Goal: Navigation & Orientation: Find specific page/section

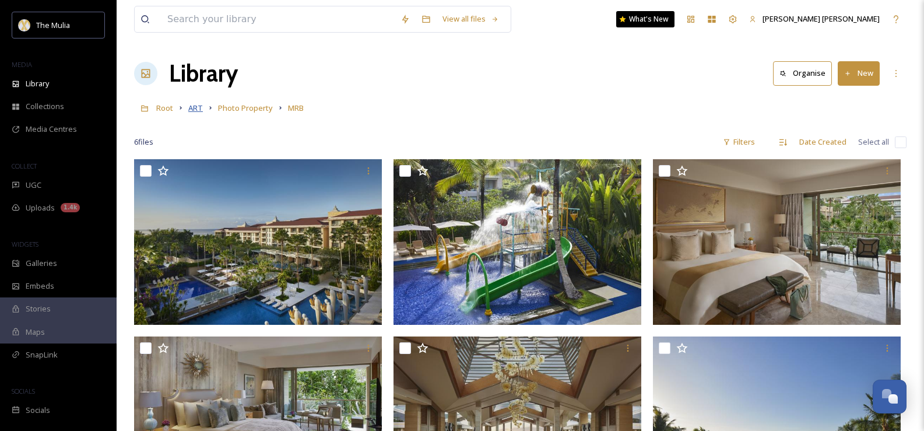
click at [199, 111] on span "ART" at bounding box center [195, 108] width 15 height 10
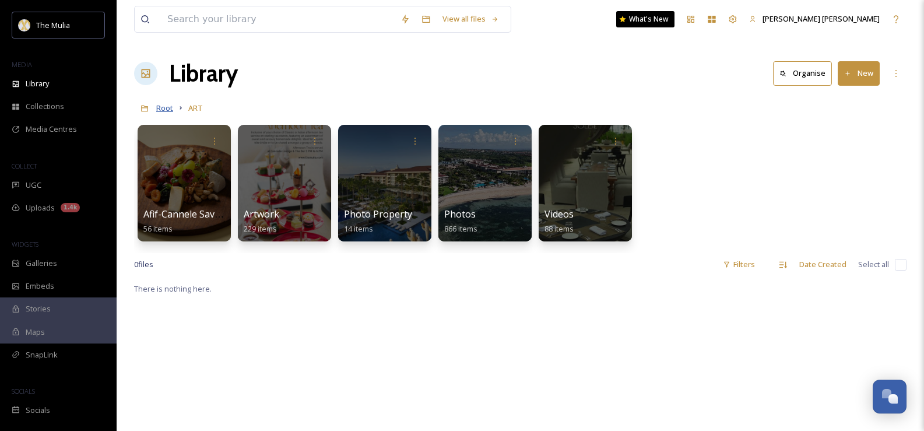
click at [168, 107] on span "Root" at bounding box center [164, 108] width 17 height 10
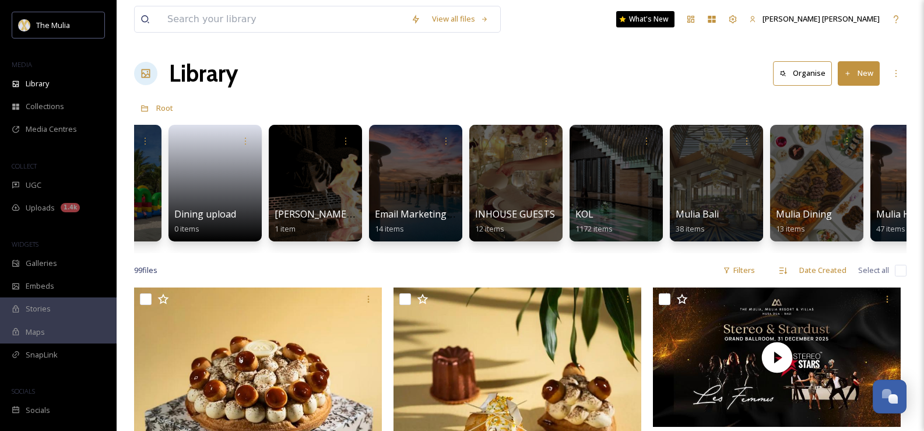
scroll to position [0, 545]
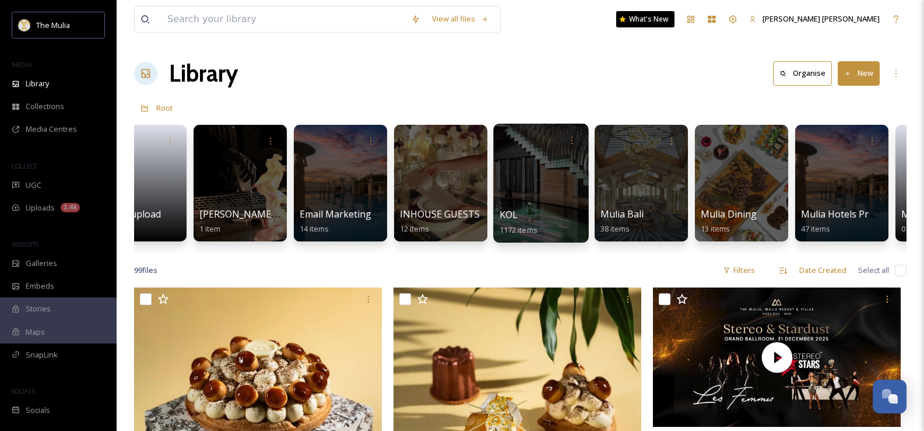
click at [537, 186] on div at bounding box center [540, 183] width 95 height 119
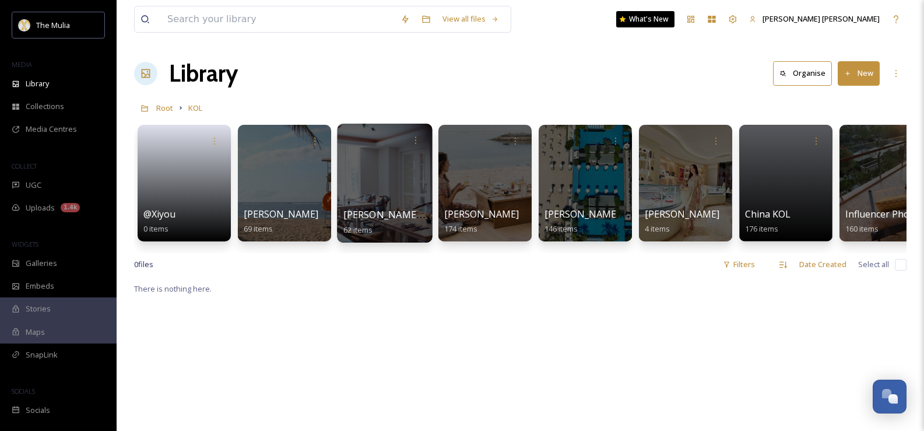
click at [390, 195] on div at bounding box center [384, 183] width 95 height 119
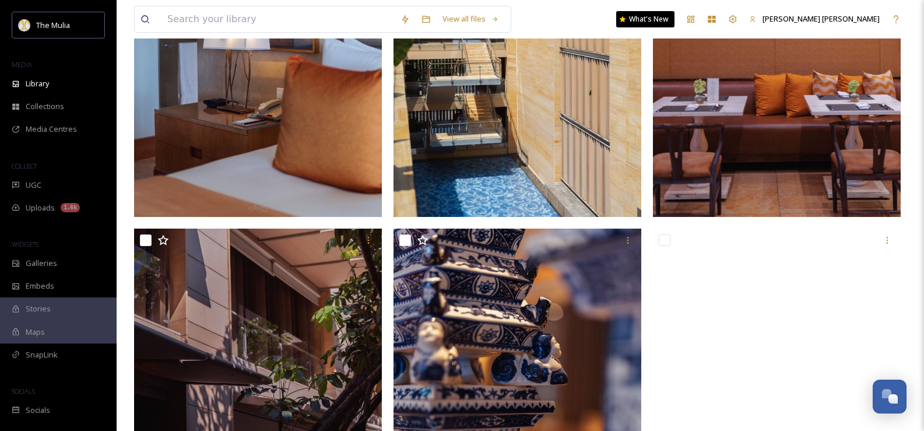
scroll to position [5902, 0]
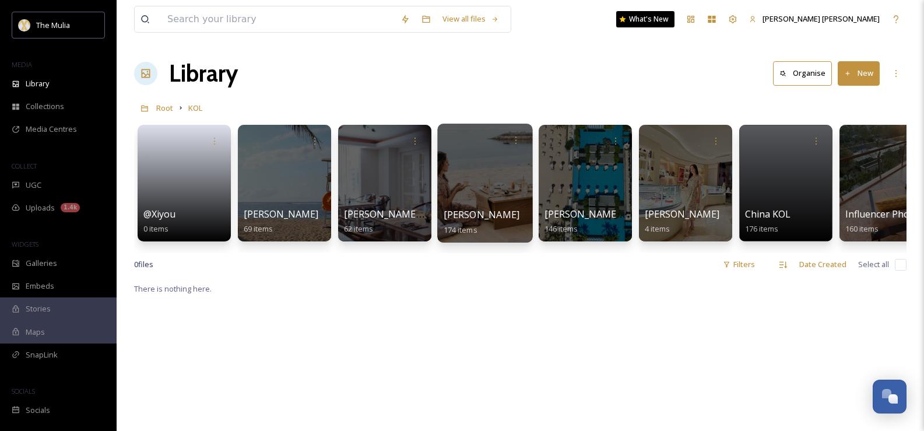
click at [490, 192] on div at bounding box center [484, 183] width 95 height 119
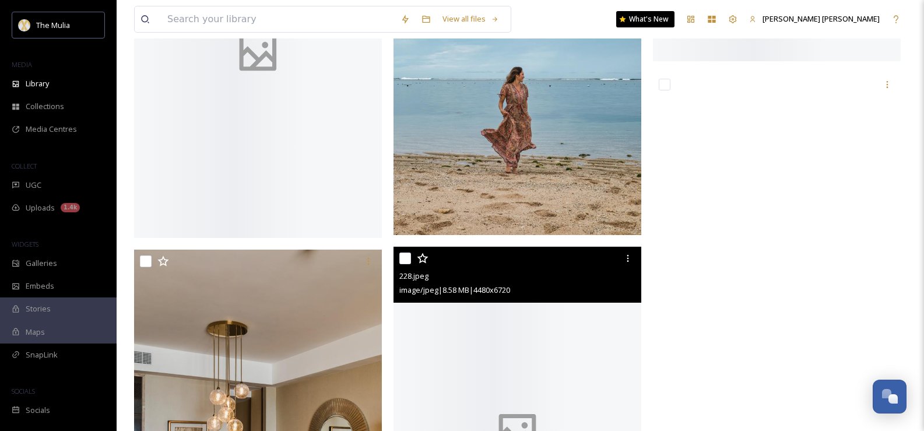
scroll to position [8275, 0]
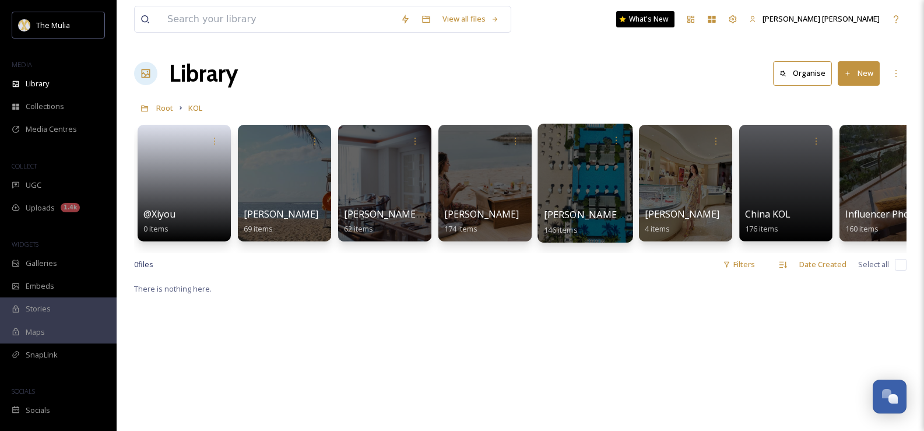
click at [571, 195] on div at bounding box center [584, 183] width 95 height 119
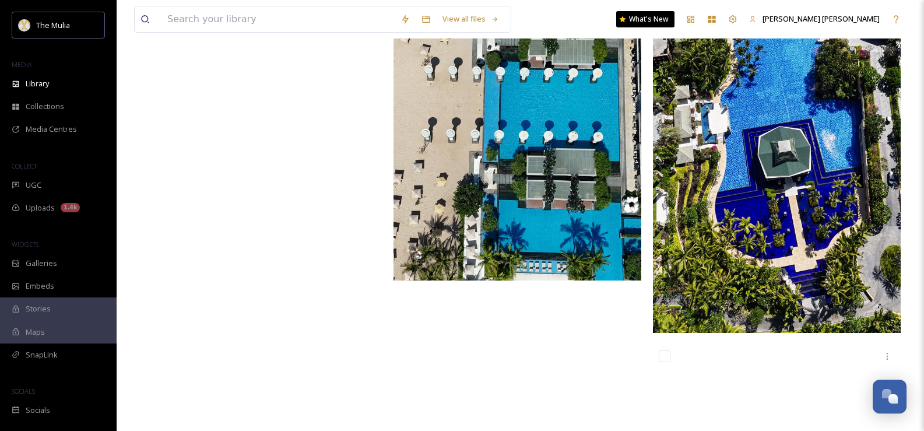
scroll to position [15166, 0]
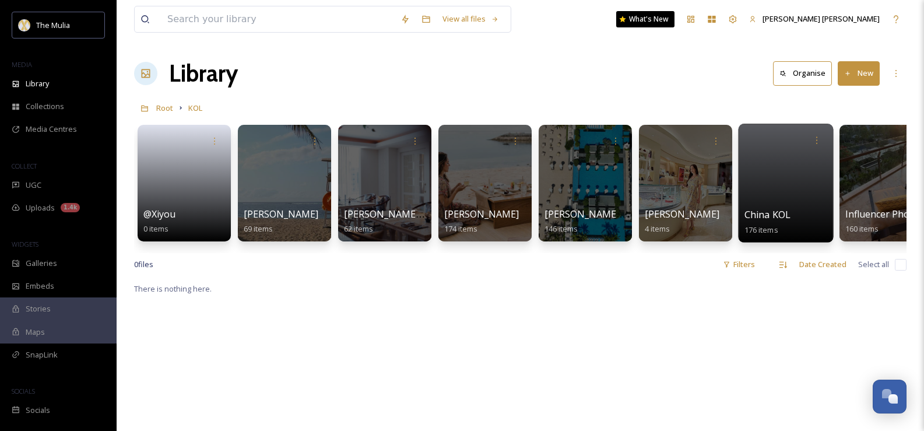
click at [753, 187] on div at bounding box center [785, 183] width 95 height 119
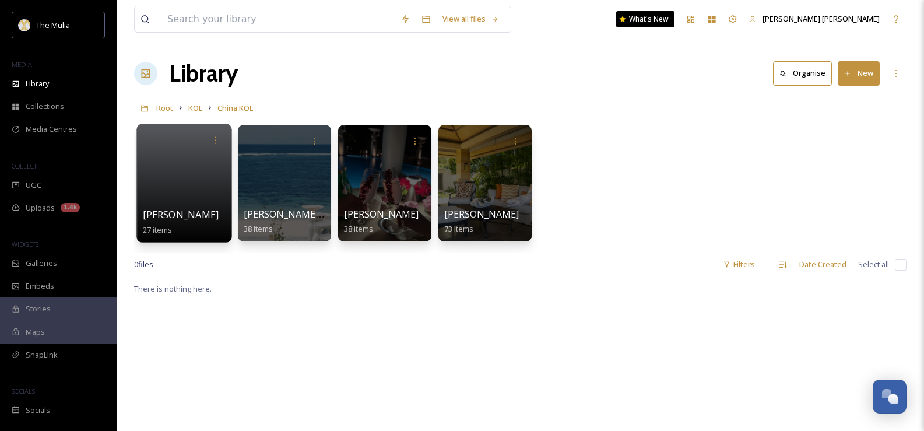
click at [166, 177] on div at bounding box center [183, 183] width 95 height 119
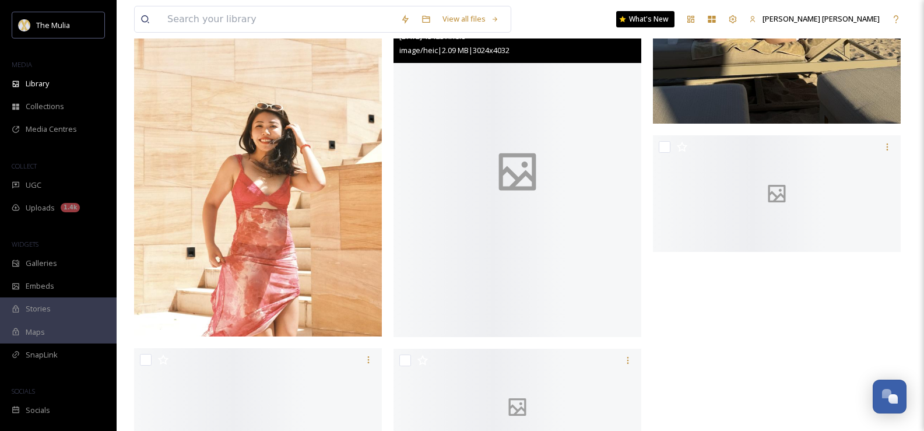
scroll to position [2599, 0]
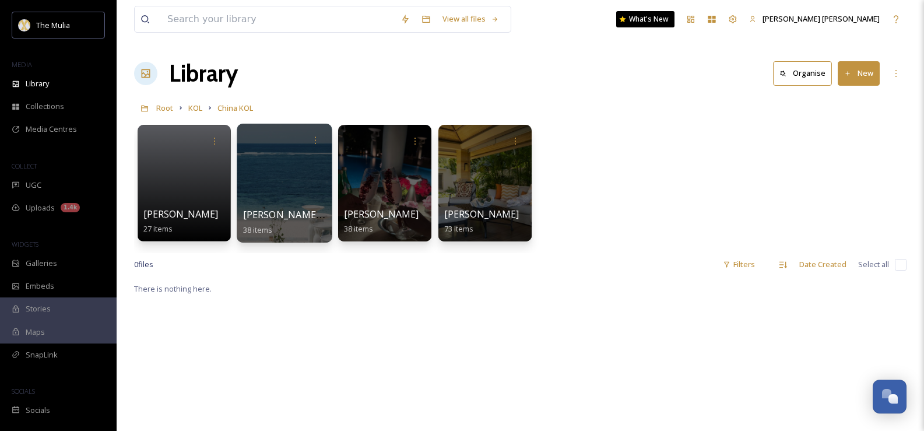
click at [279, 173] on div at bounding box center [284, 183] width 95 height 119
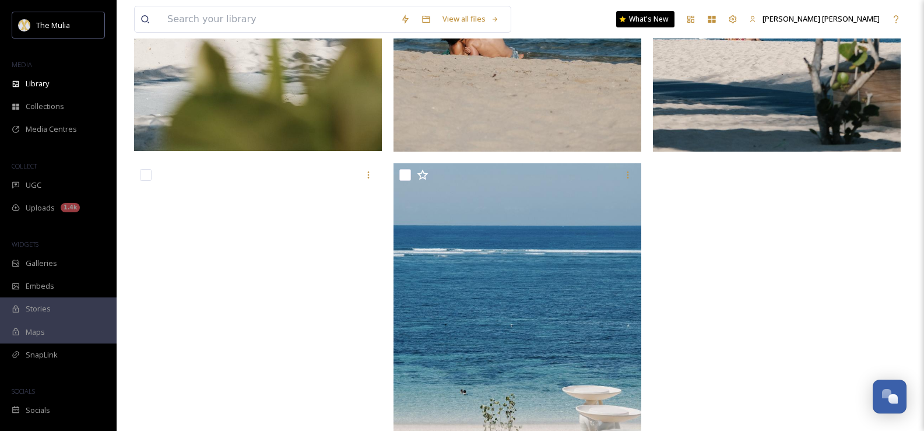
scroll to position [4181, 0]
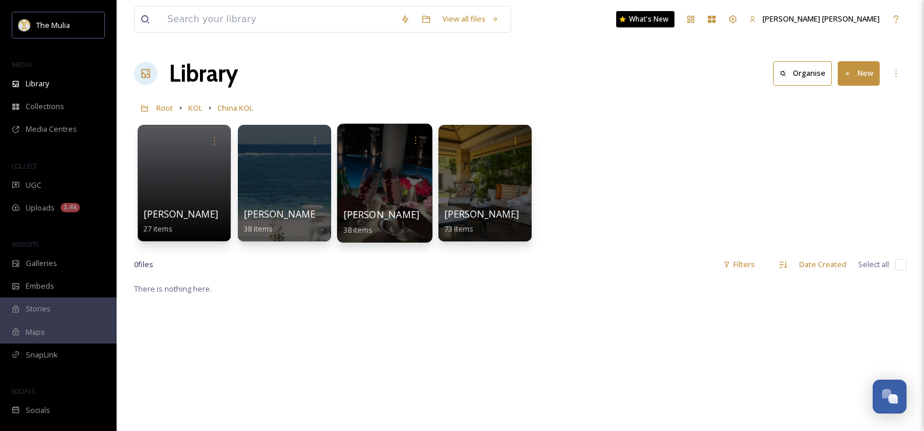
click at [411, 184] on div at bounding box center [384, 183] width 95 height 119
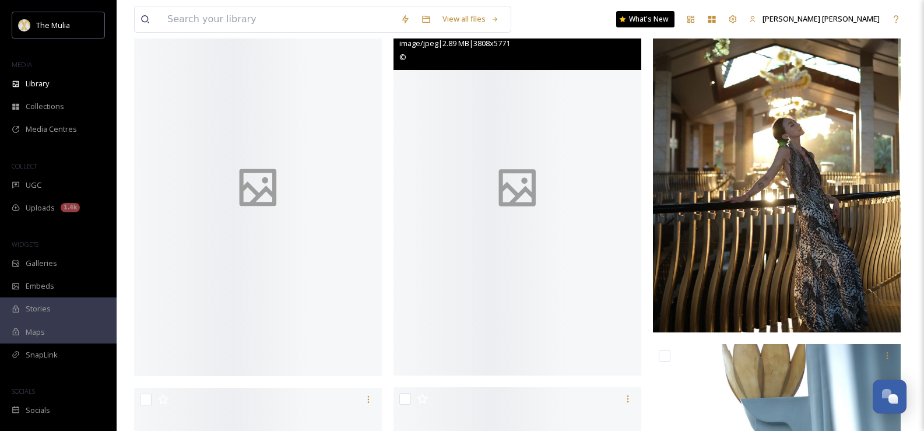
scroll to position [2448, 0]
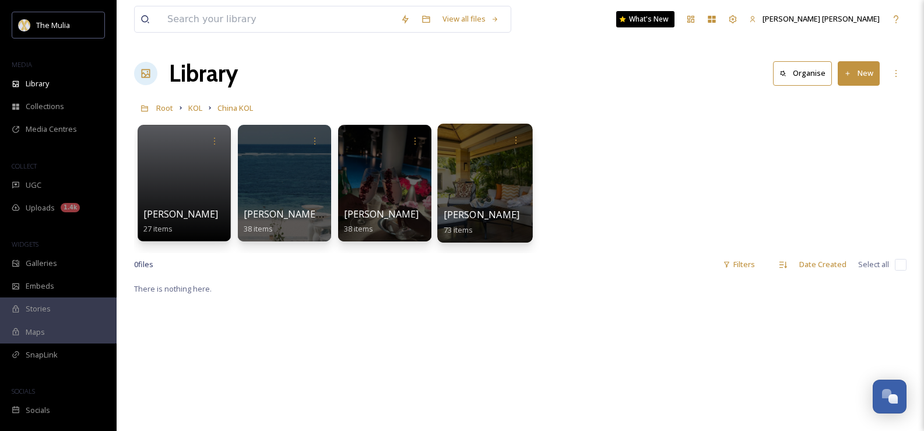
click at [494, 183] on div at bounding box center [484, 183] width 95 height 119
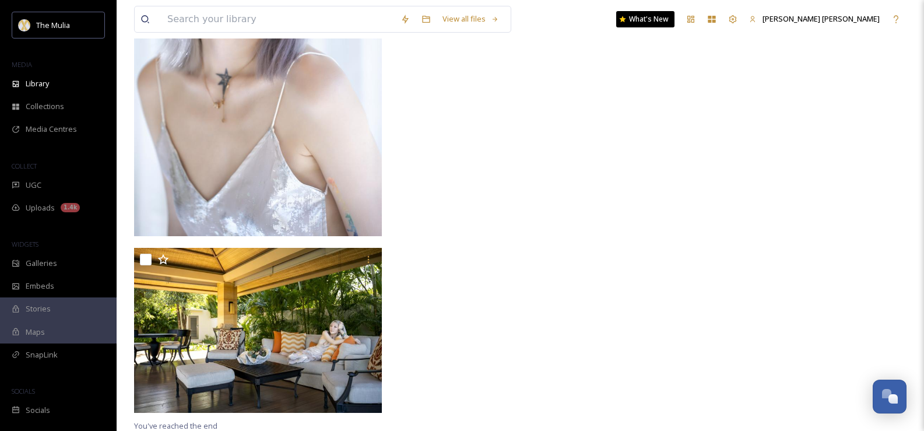
scroll to position [7293, 0]
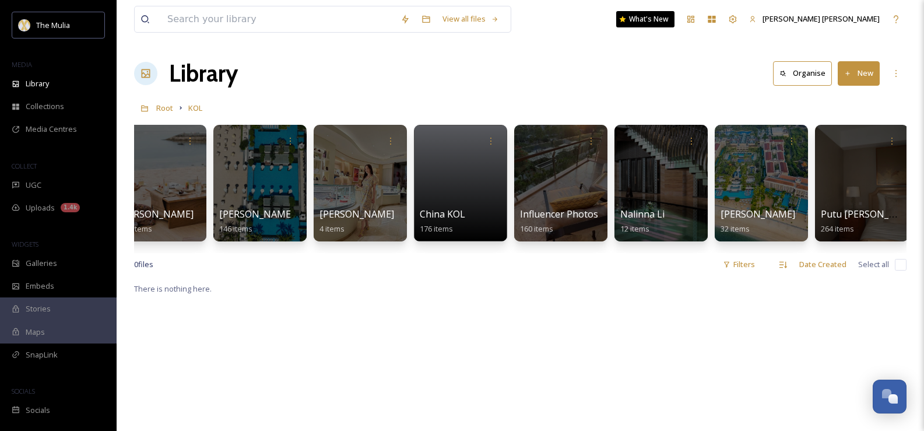
scroll to position [0, 344]
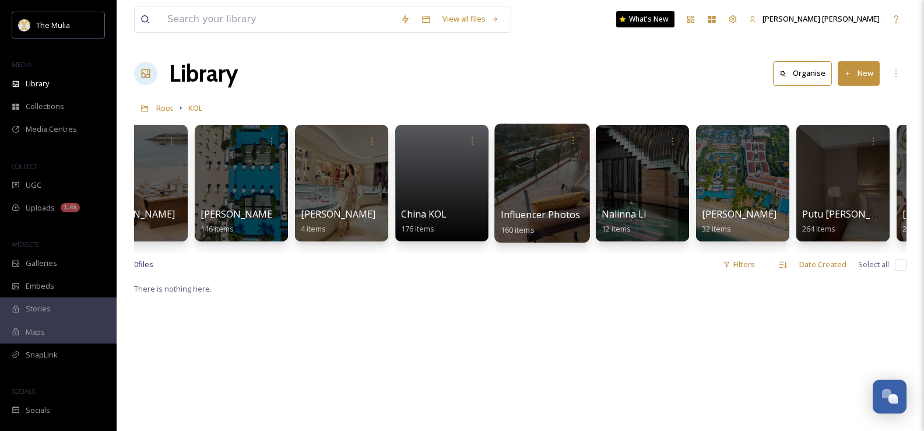
click at [555, 183] on div at bounding box center [541, 183] width 95 height 119
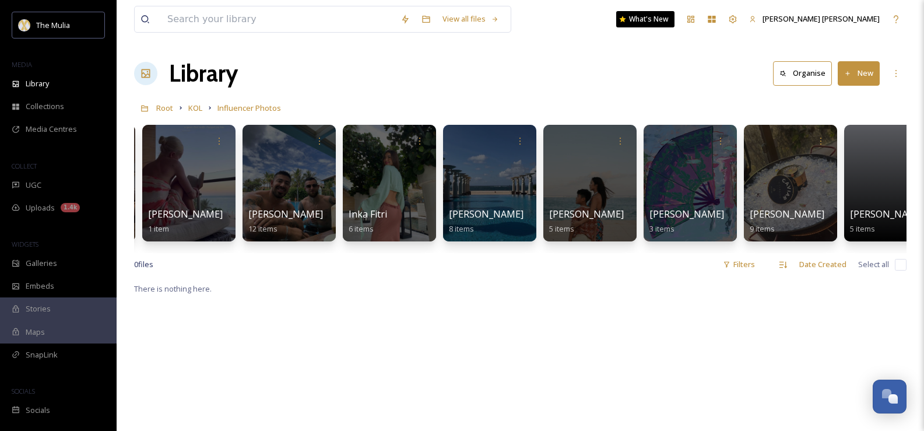
scroll to position [0, 298]
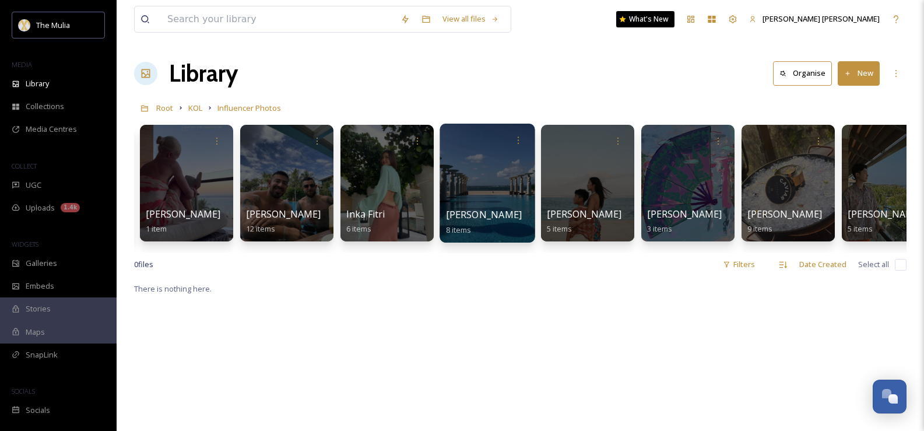
click at [480, 157] on div at bounding box center [486, 183] width 95 height 119
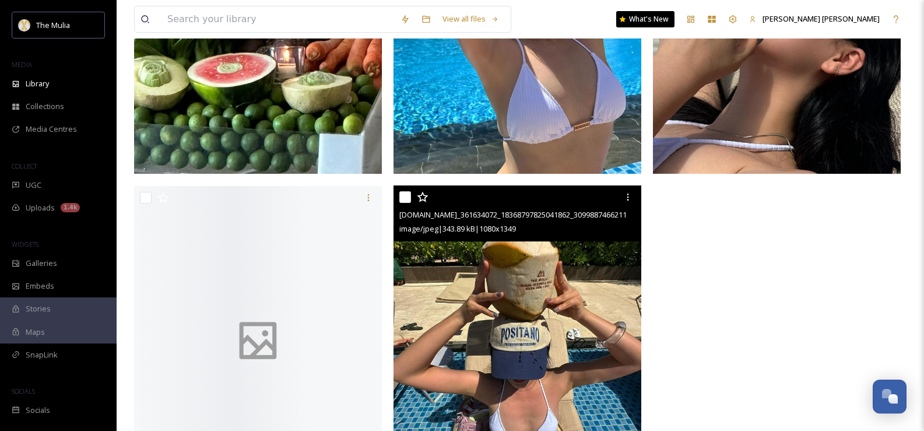
scroll to position [699, 0]
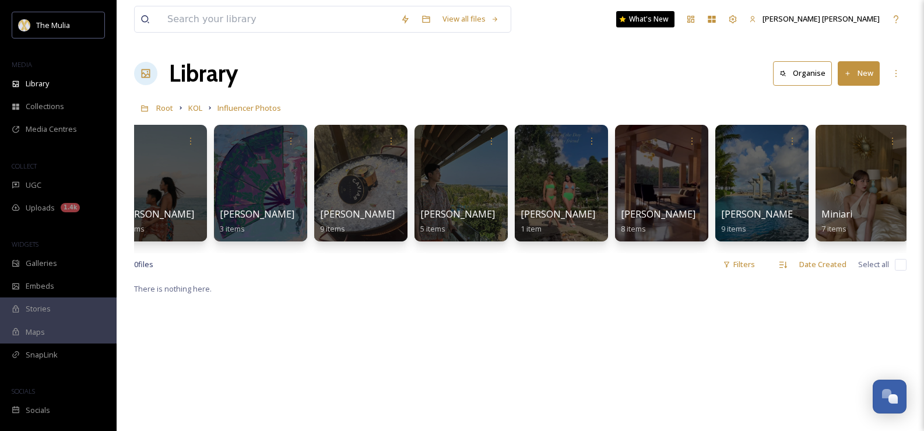
scroll to position [0, 738]
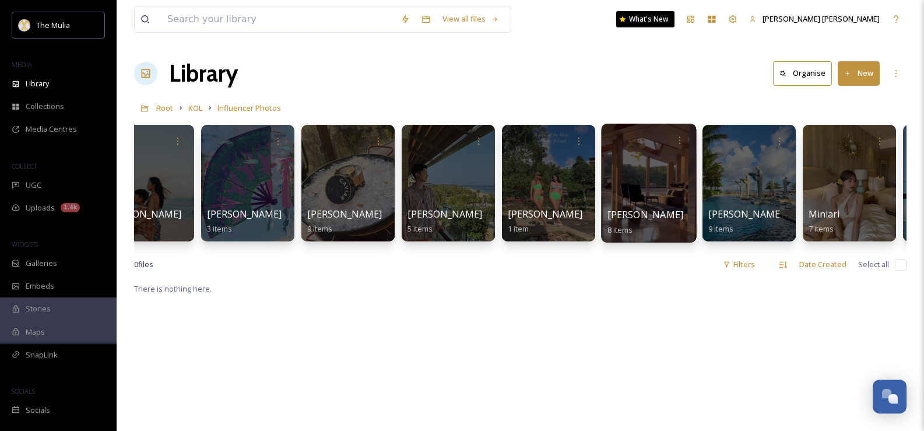
click at [664, 172] on div at bounding box center [648, 183] width 95 height 119
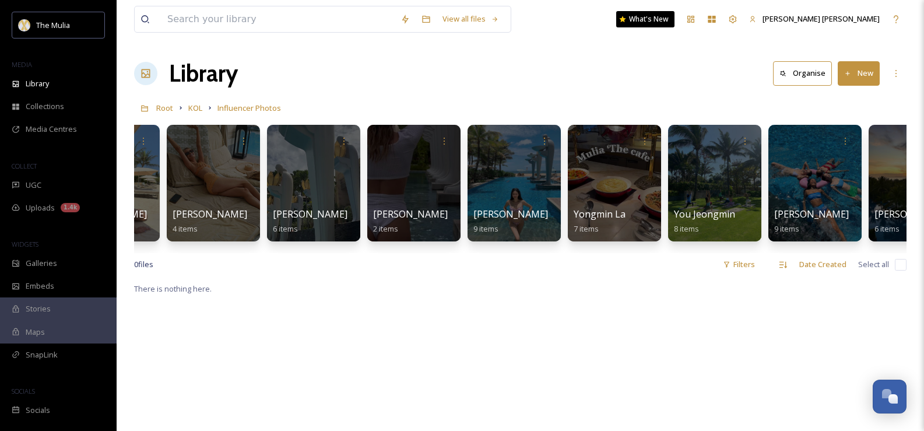
scroll to position [0, 2034]
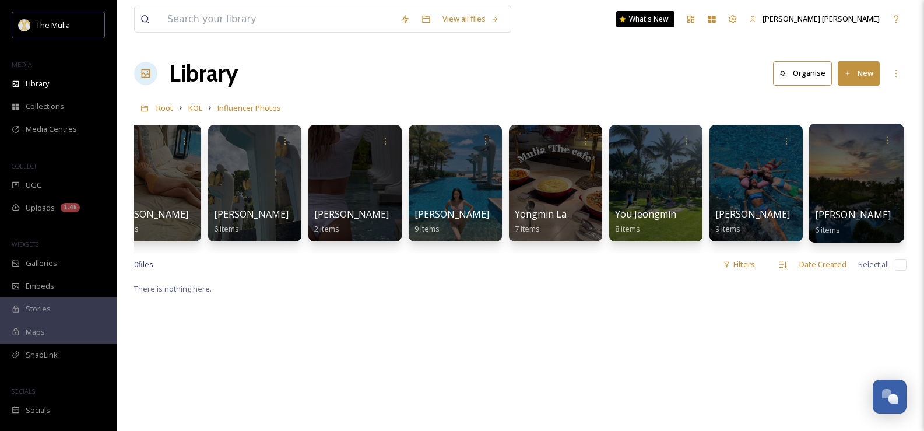
click at [886, 201] on div at bounding box center [855, 183] width 95 height 119
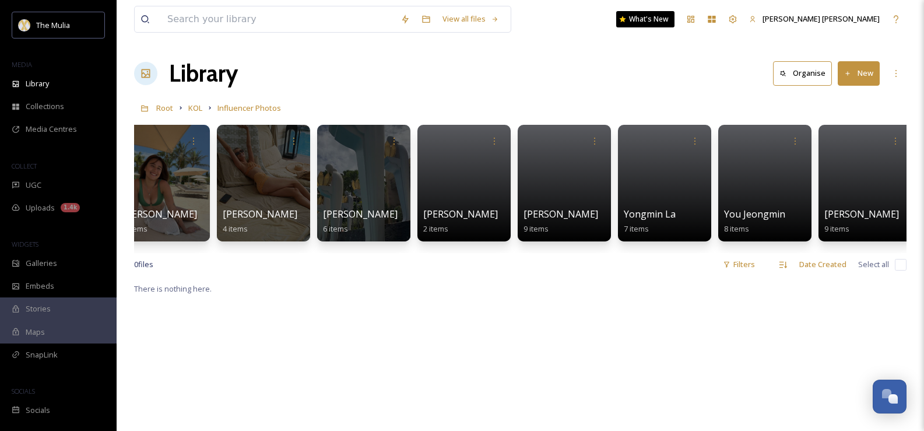
scroll to position [0, 2034]
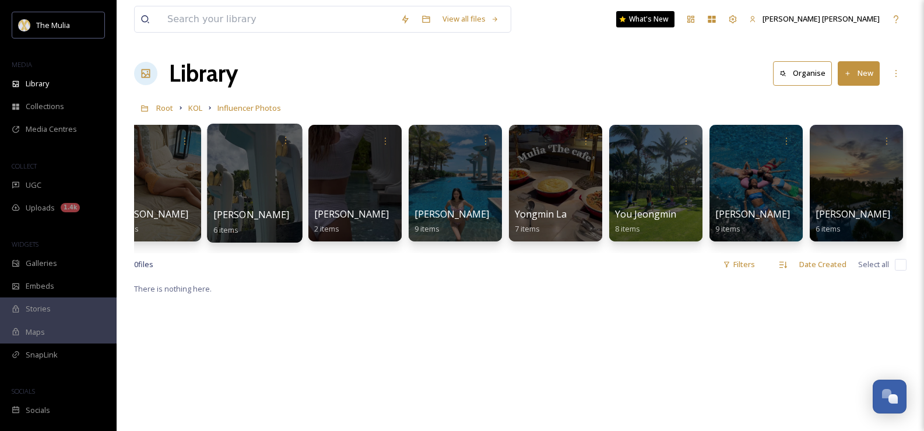
click at [261, 185] on div at bounding box center [254, 183] width 95 height 119
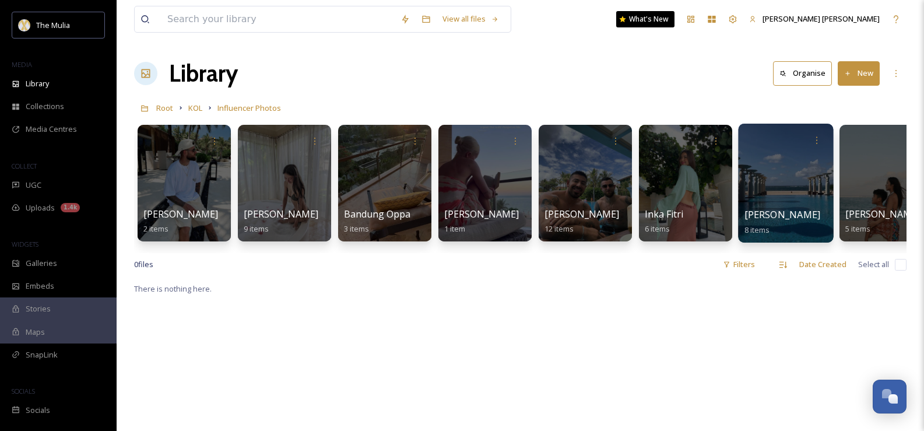
click at [784, 179] on div at bounding box center [785, 183] width 95 height 119
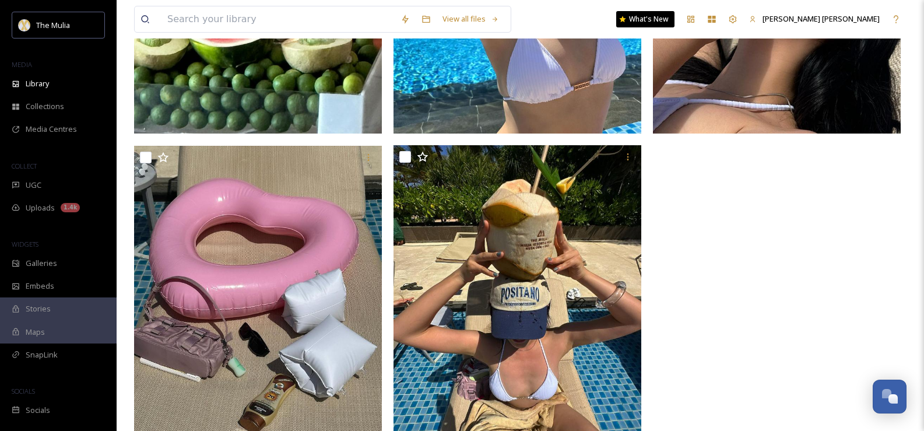
scroll to position [699, 0]
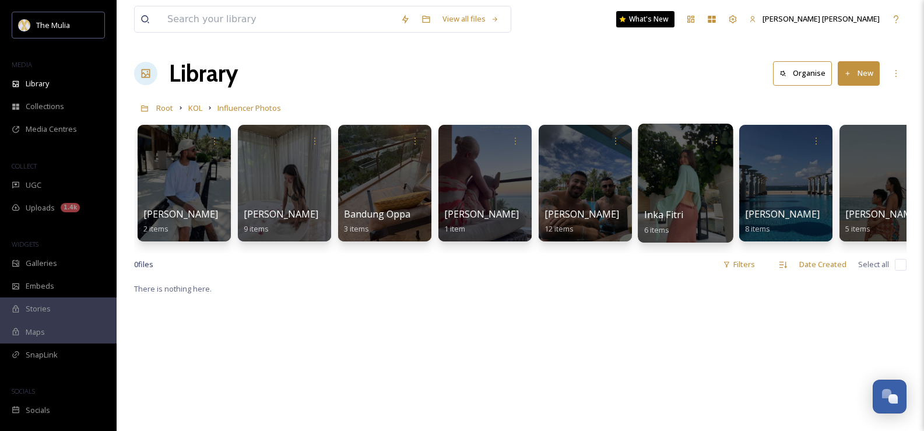
click at [673, 174] on div at bounding box center [685, 183] width 95 height 119
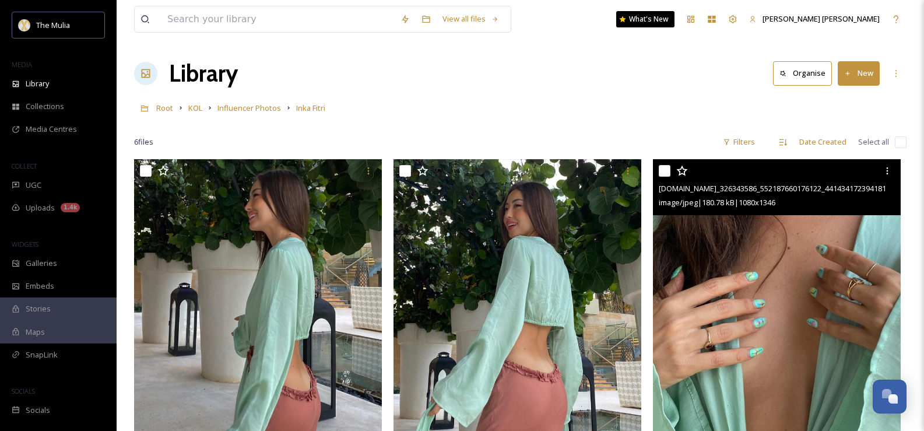
scroll to position [378, 0]
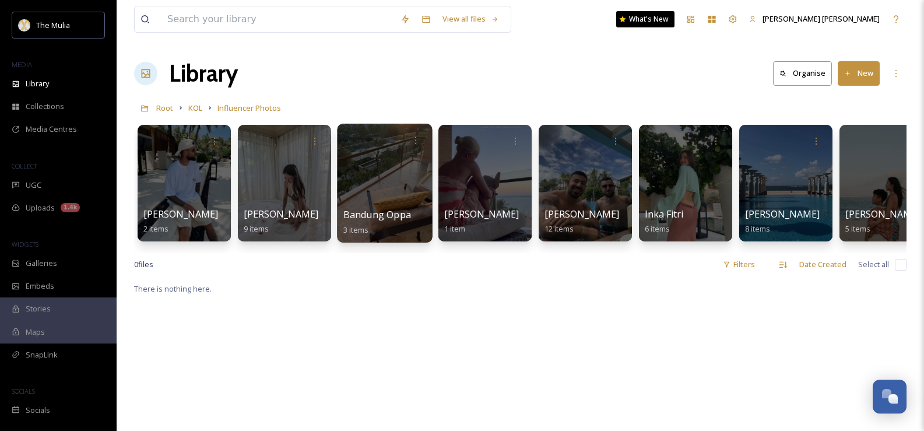
click at [361, 161] on div at bounding box center [384, 183] width 95 height 119
